Goal: Find specific page/section: Find specific page/section

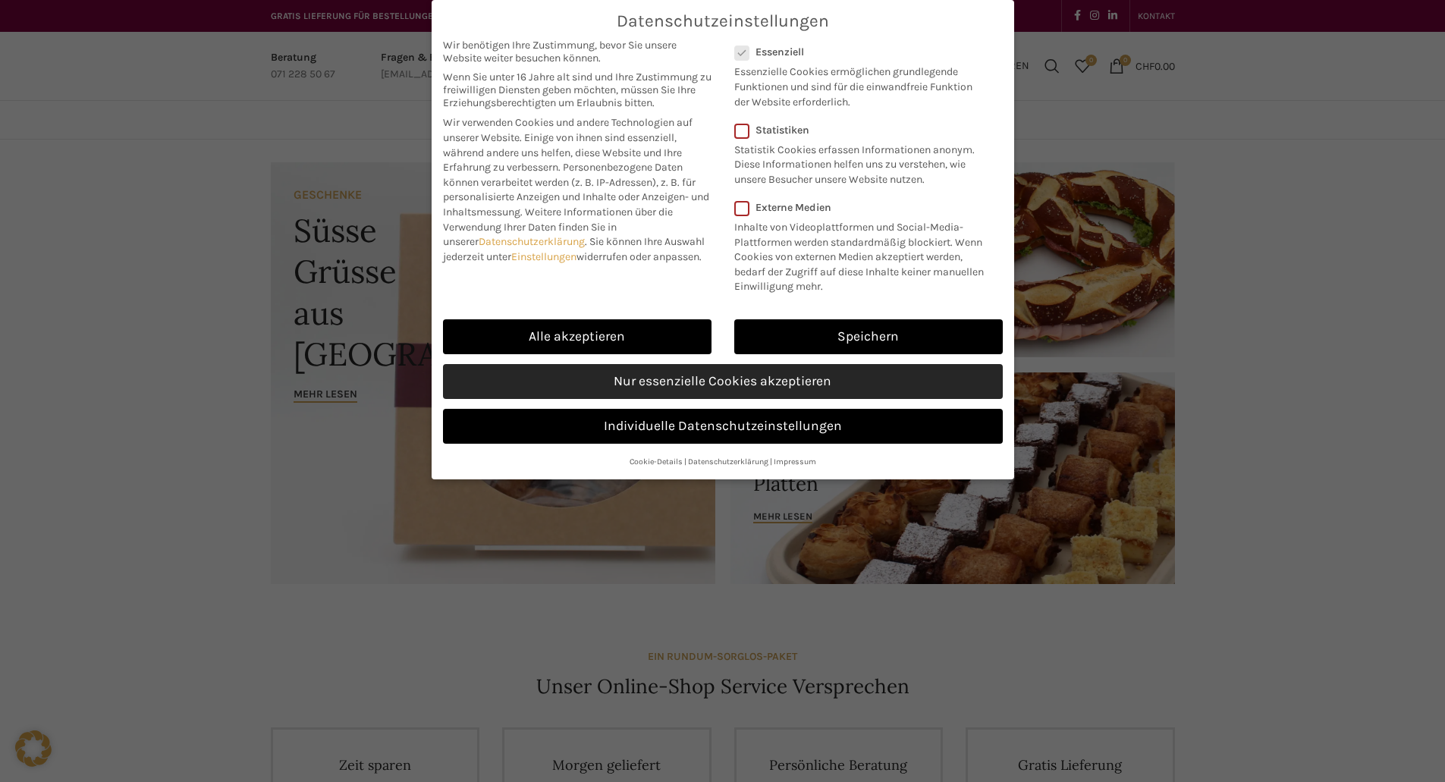
click at [698, 384] on link "Nur essenzielle Cookies akzeptieren" at bounding box center [723, 381] width 560 height 35
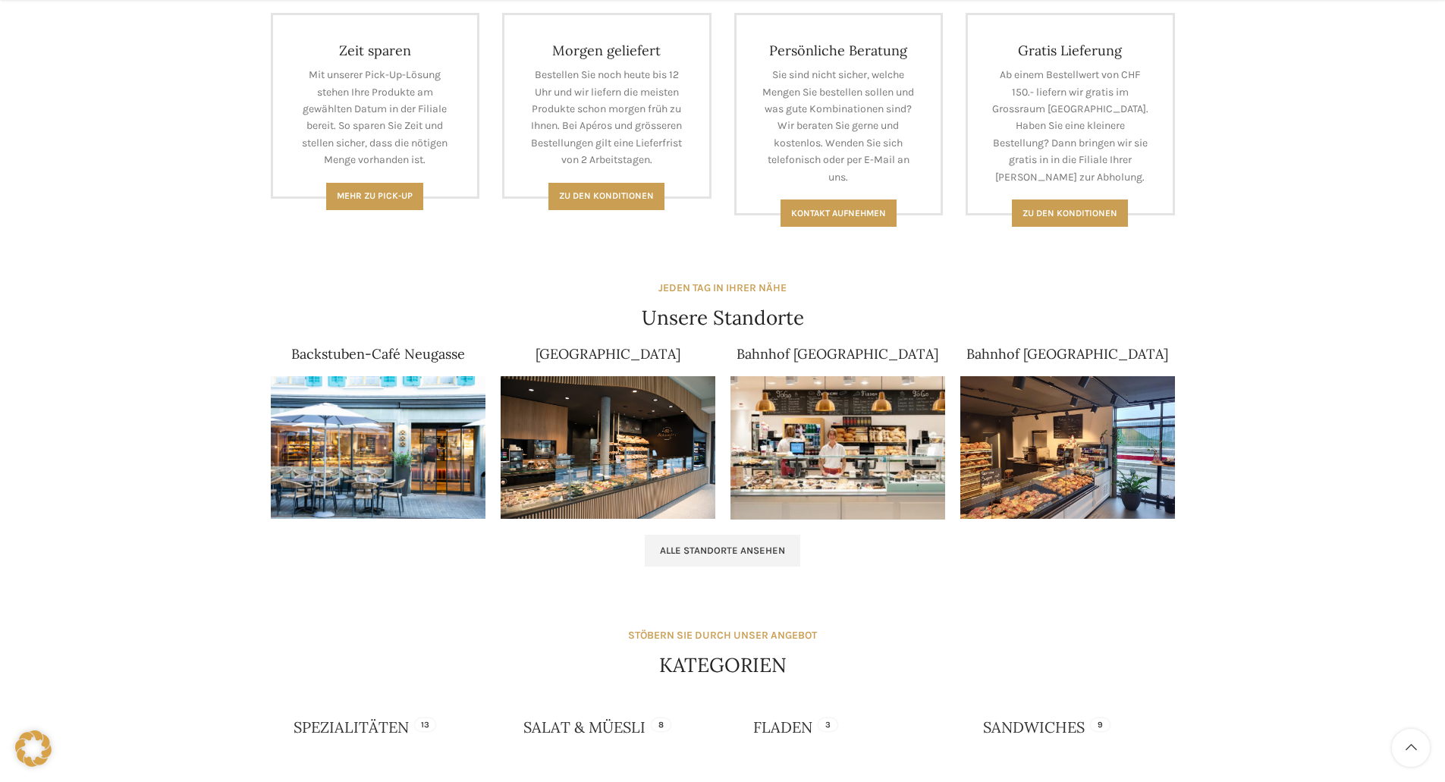
scroll to position [758, 0]
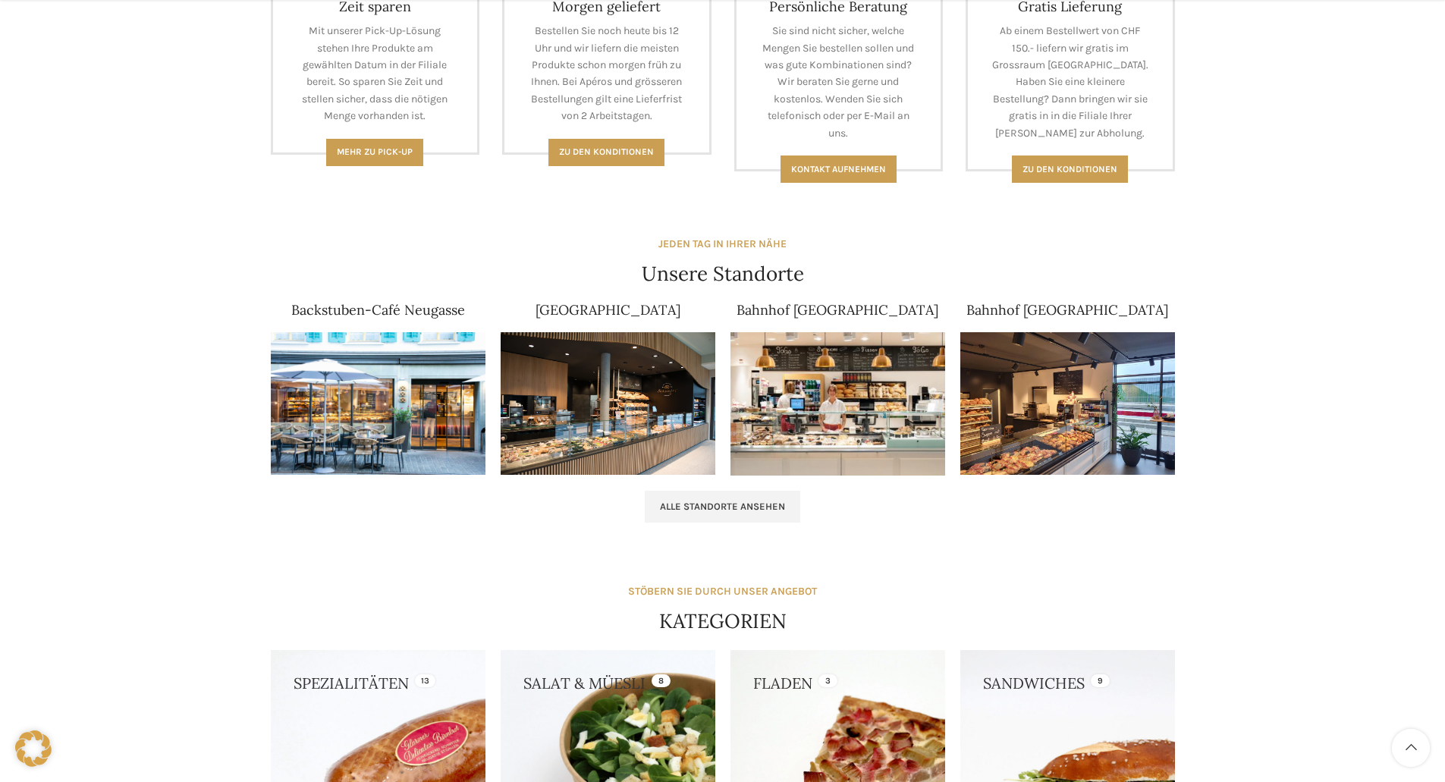
click at [391, 411] on img at bounding box center [378, 403] width 215 height 143
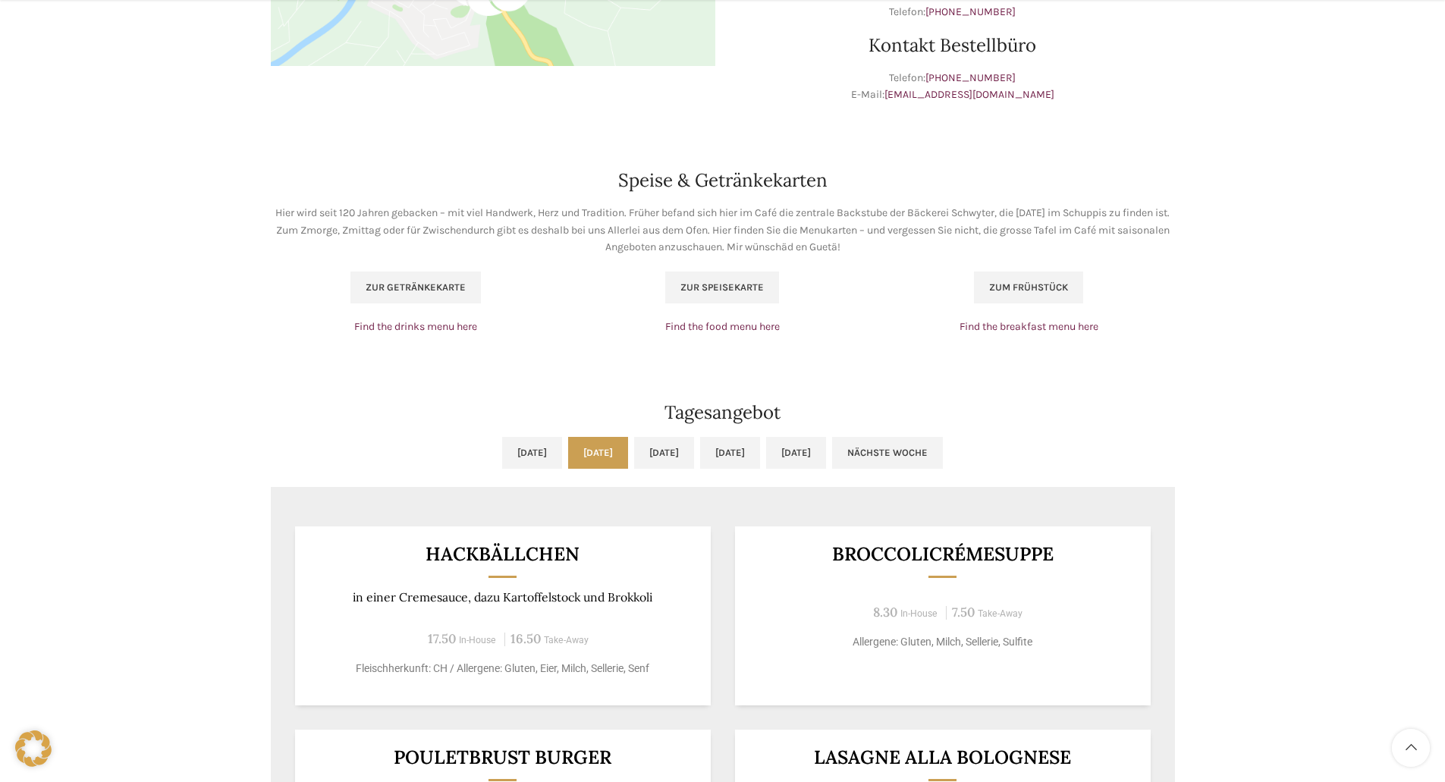
scroll to position [910, 0]
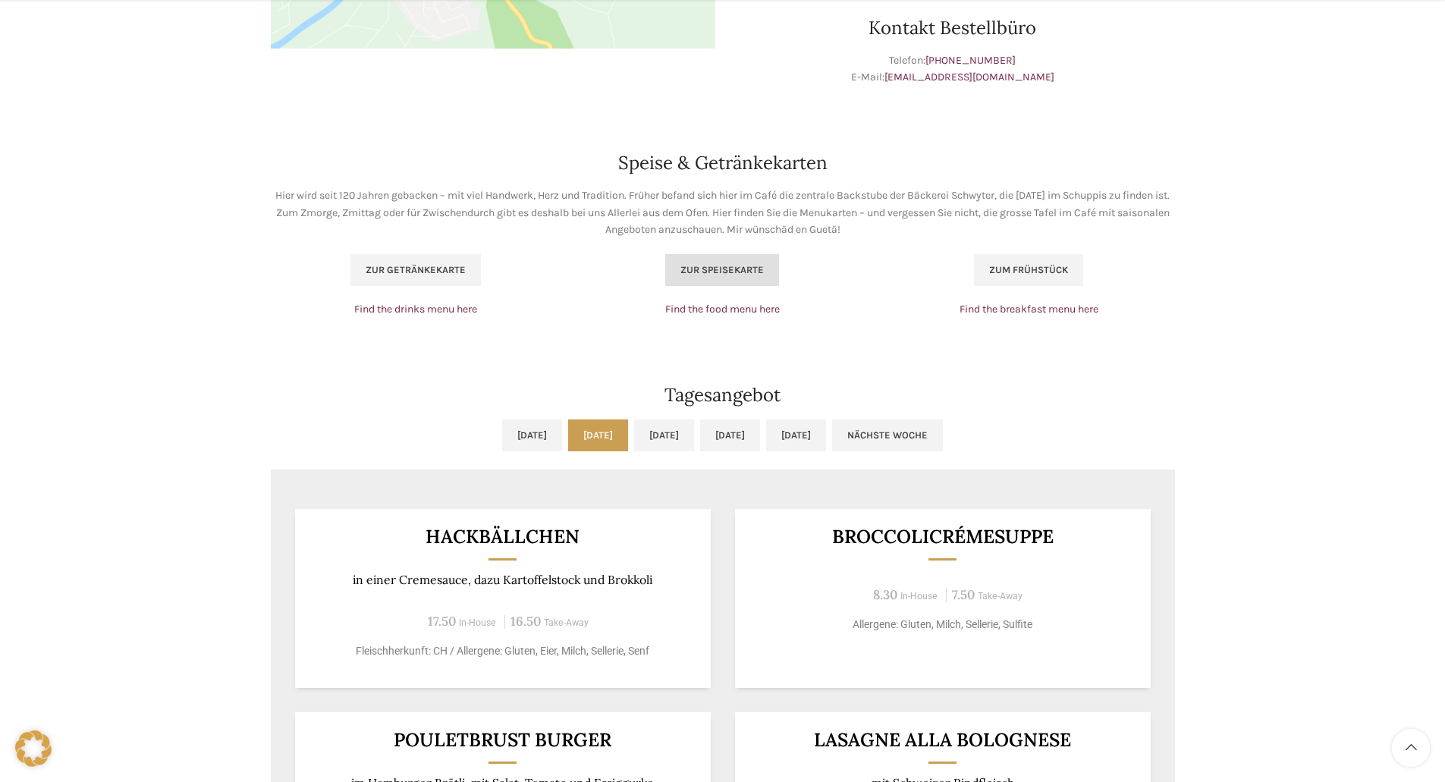
click at [742, 281] on link "Zur Speisekarte" at bounding box center [722, 270] width 114 height 32
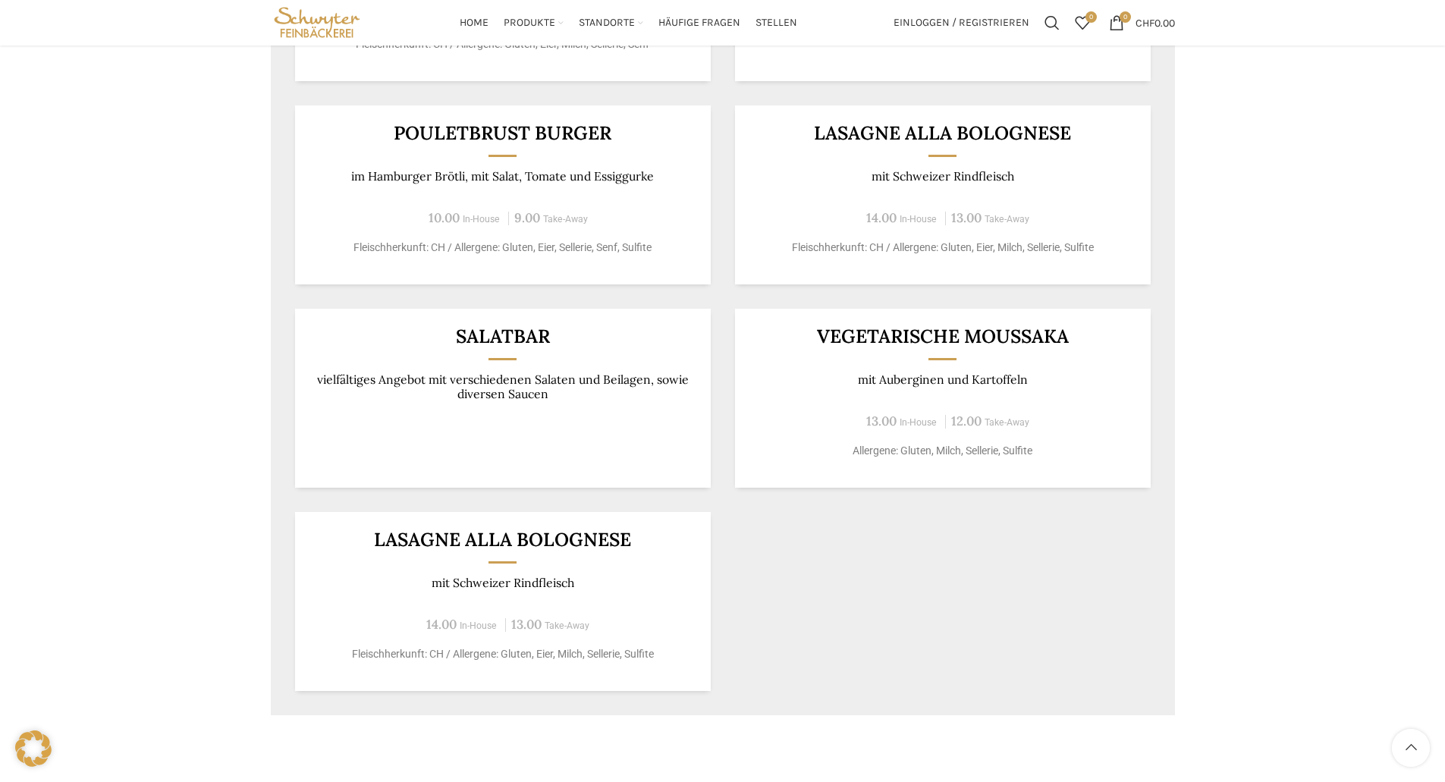
scroll to position [1138, 0]
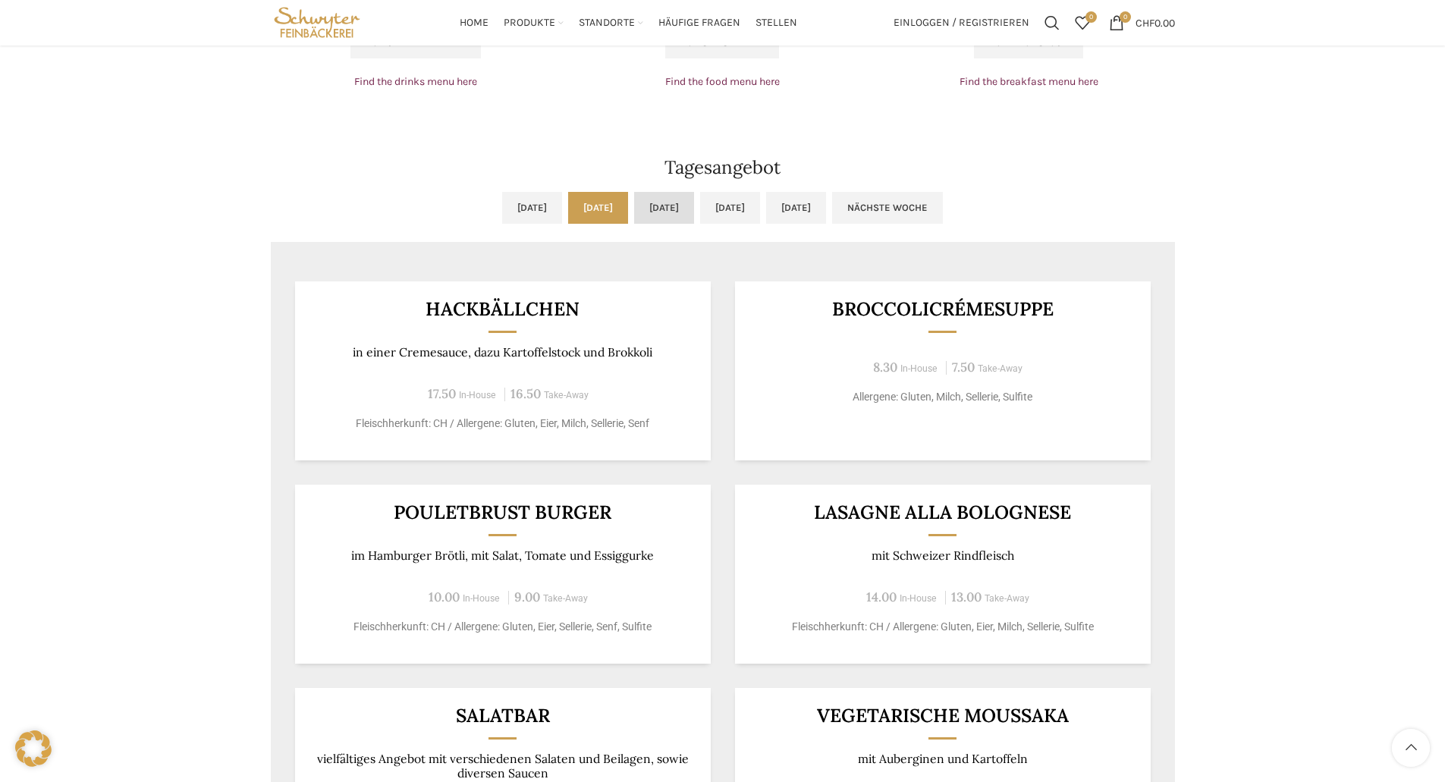
click at [638, 210] on link "[DATE]" at bounding box center [664, 208] width 60 height 32
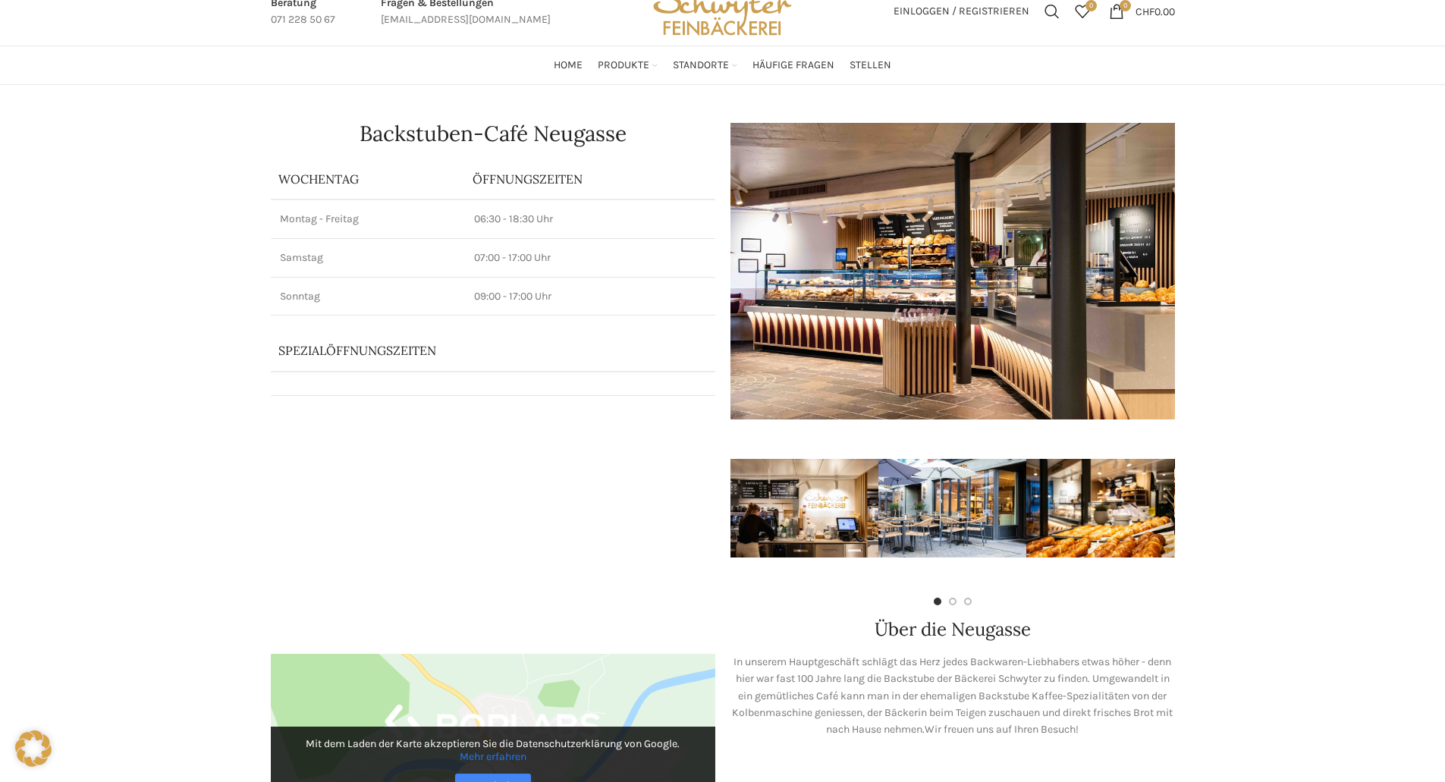
scroll to position [0, 0]
